Goal: Task Accomplishment & Management: Manage account settings

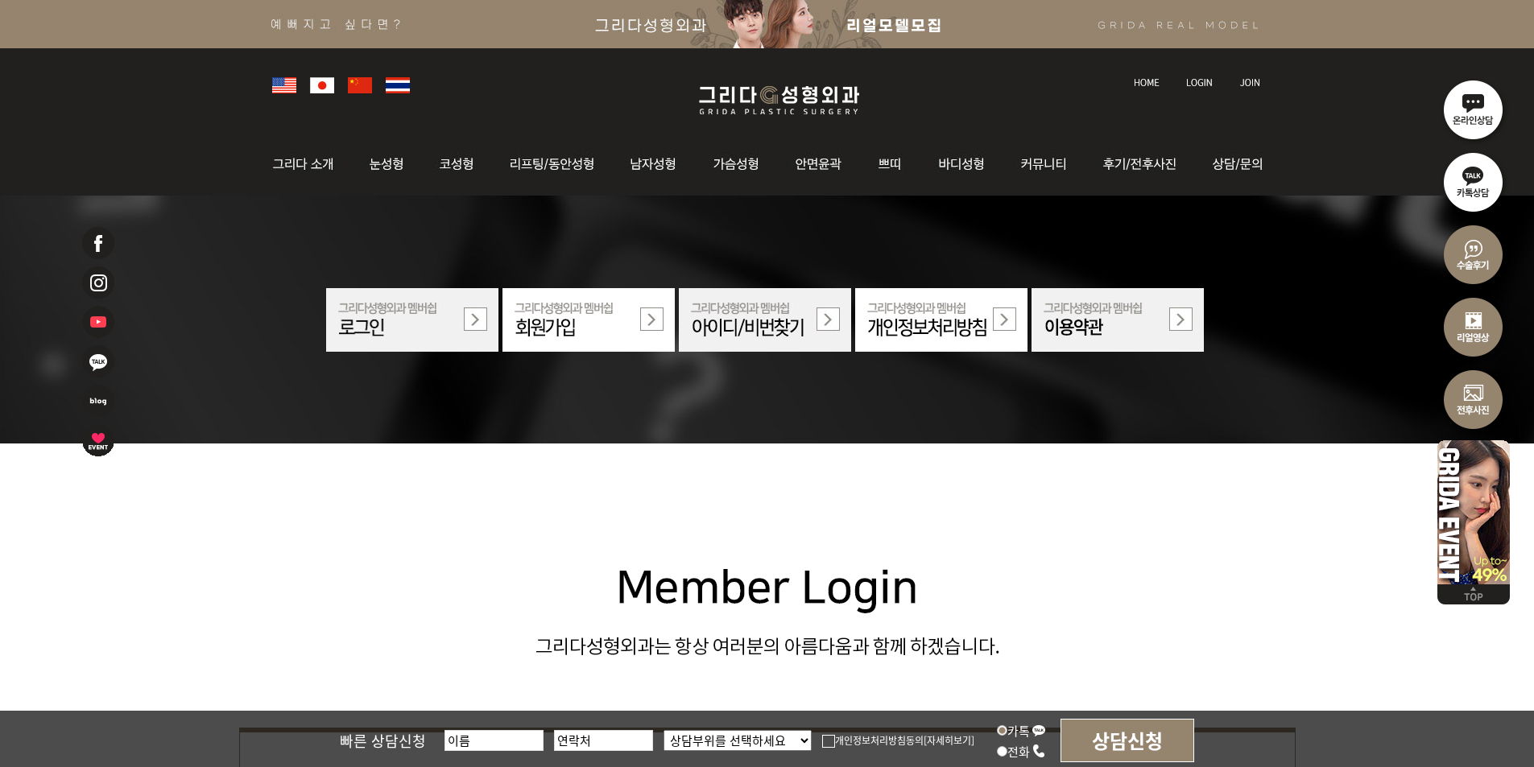
click at [1193, 78] on img at bounding box center [1199, 82] width 27 height 9
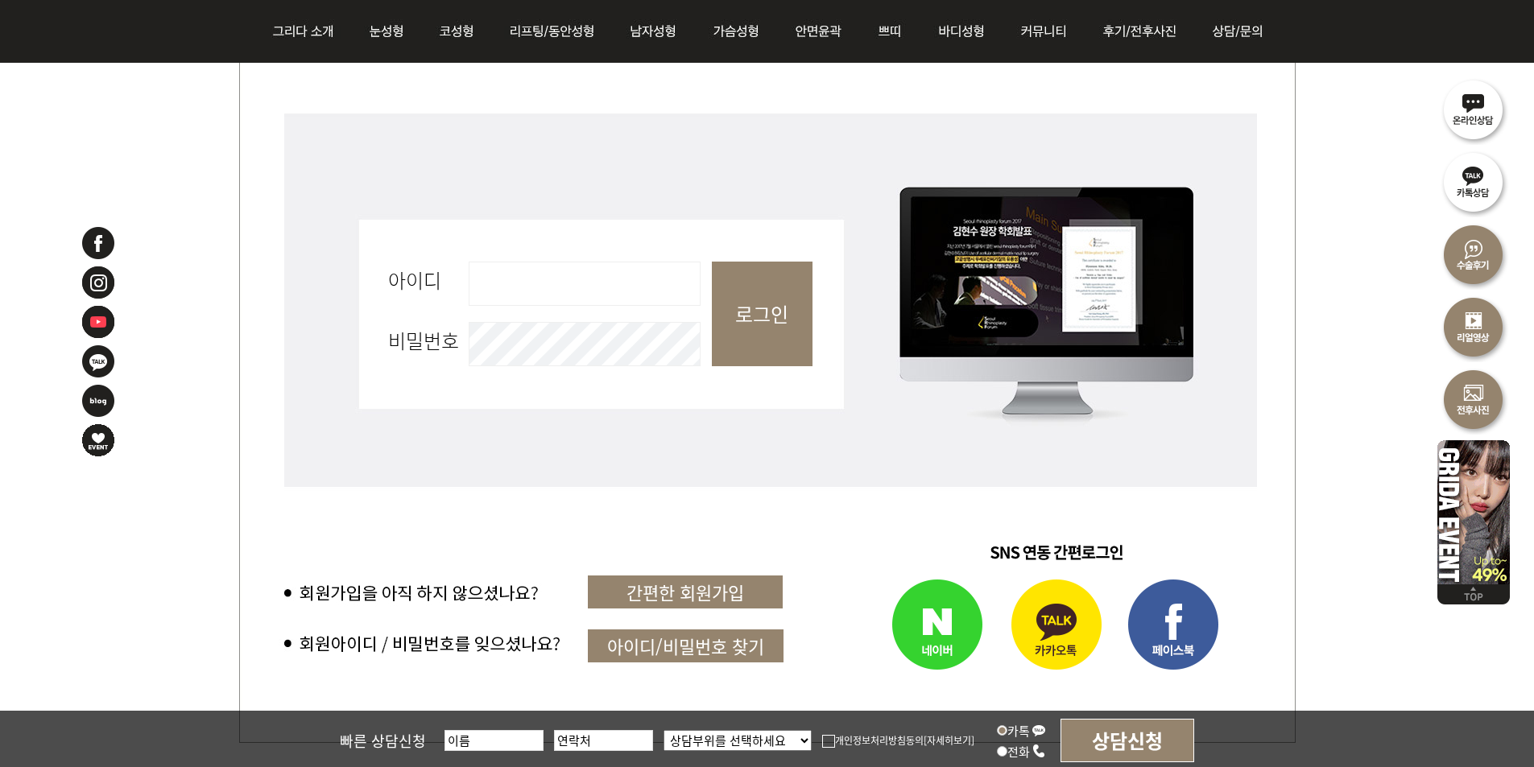
click at [647, 302] on input "아이디 필수" at bounding box center [585, 284] width 232 height 44
click at [759, 305] on input "로그인" at bounding box center [762, 314] width 101 height 105
click at [667, 295] on input "아이디 필수" at bounding box center [585, 284] width 232 height 44
type input "admin"
click at [758, 308] on input "로그인" at bounding box center [762, 314] width 101 height 105
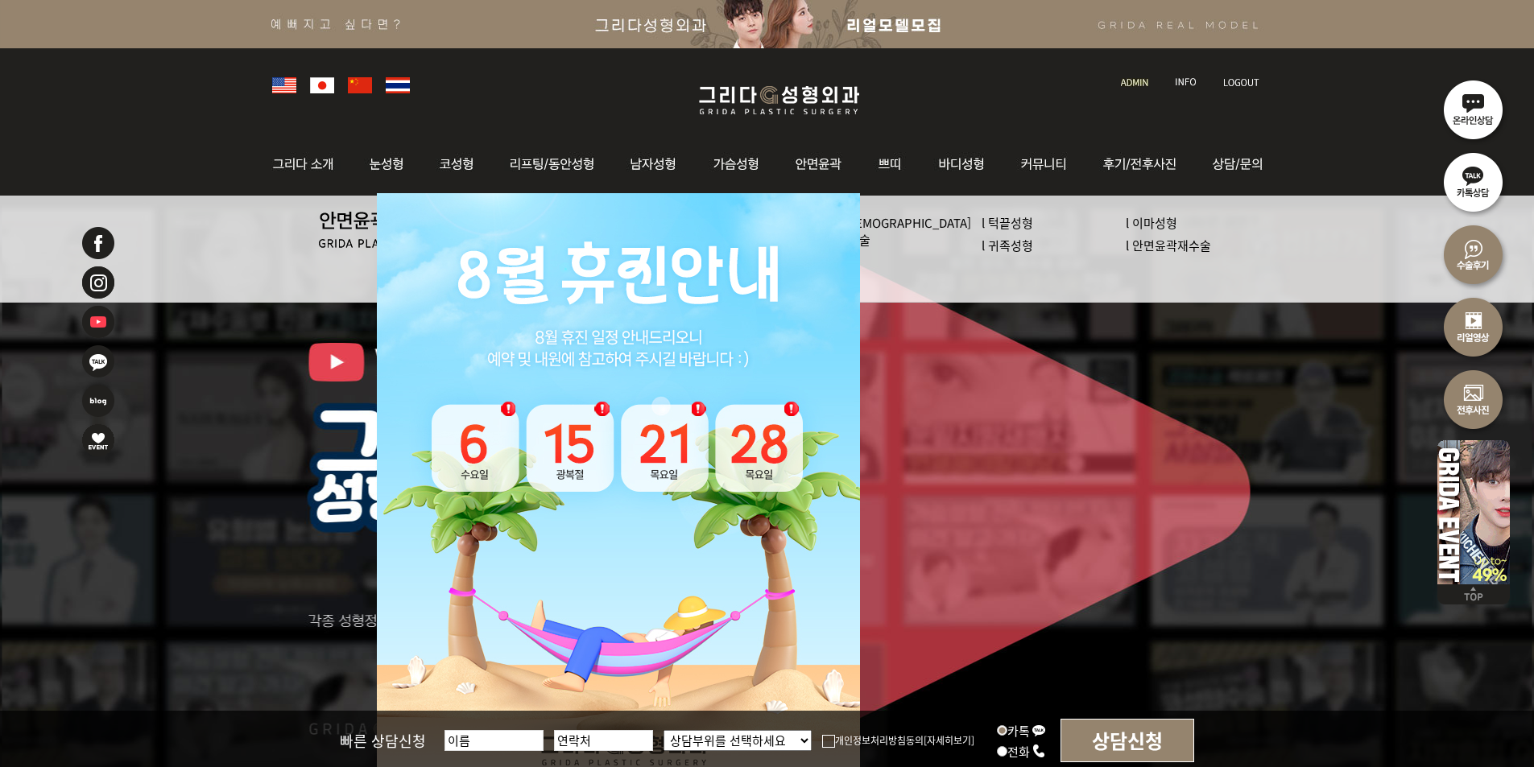
click at [1124, 84] on img at bounding box center [1134, 82] width 27 height 9
